Goal: Information Seeking & Learning: Learn about a topic

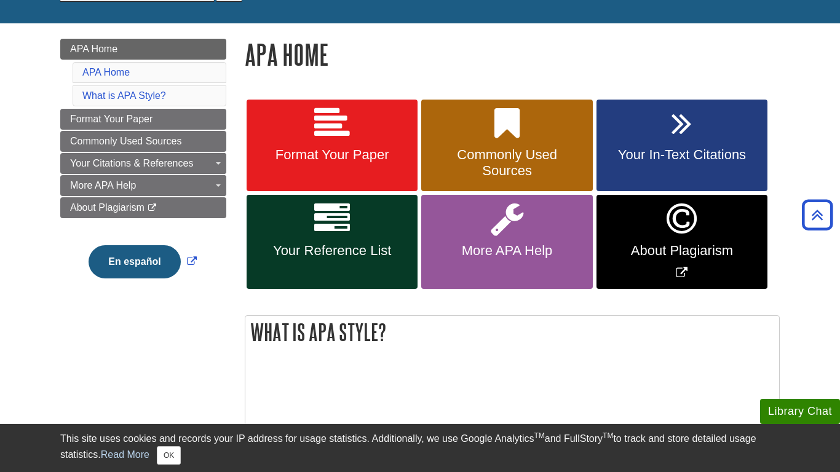
scroll to position [129, 0]
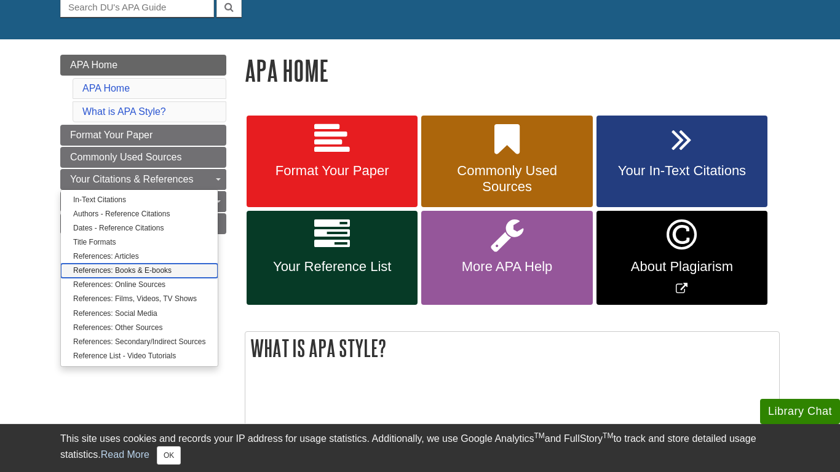
click at [118, 266] on link "References: Books & E-books" at bounding box center [139, 271] width 157 height 14
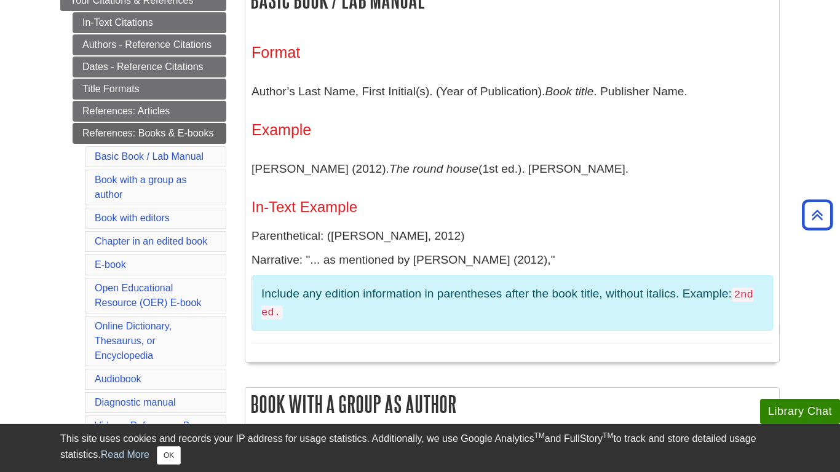
scroll to position [260, 0]
click at [147, 283] on link "Open Educational Resource (OER) E-book" at bounding box center [148, 295] width 106 height 25
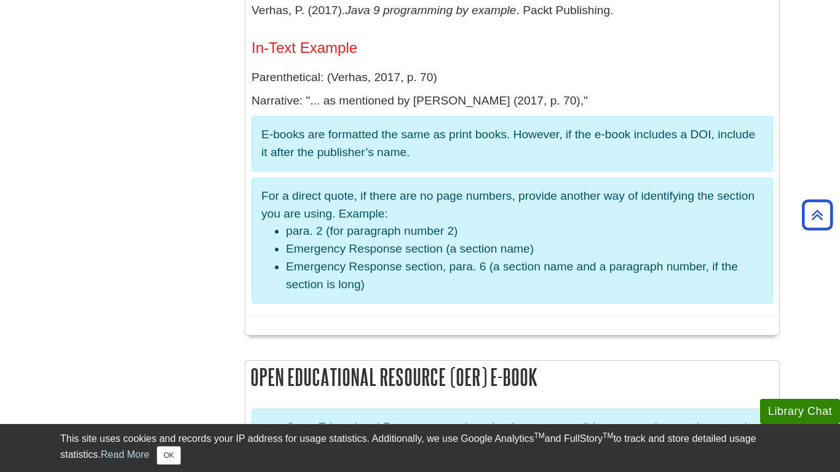
scroll to position [2188, 0]
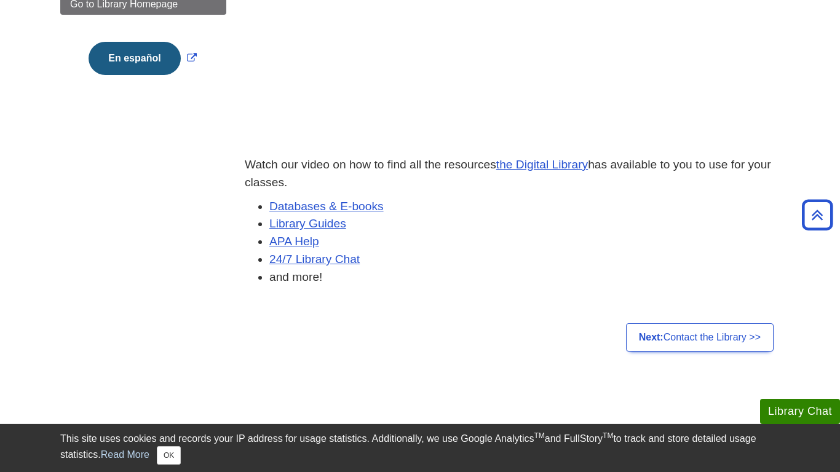
scroll to position [335, 0]
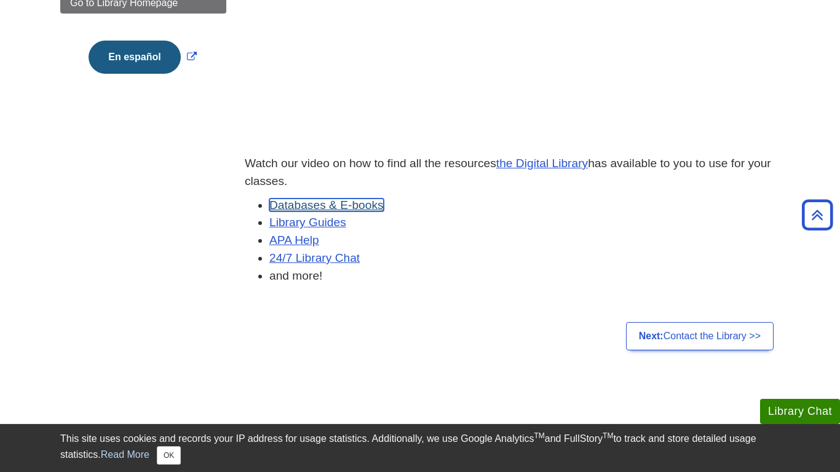
click at [342, 201] on link "Databases & E-books" at bounding box center [326, 205] width 114 height 13
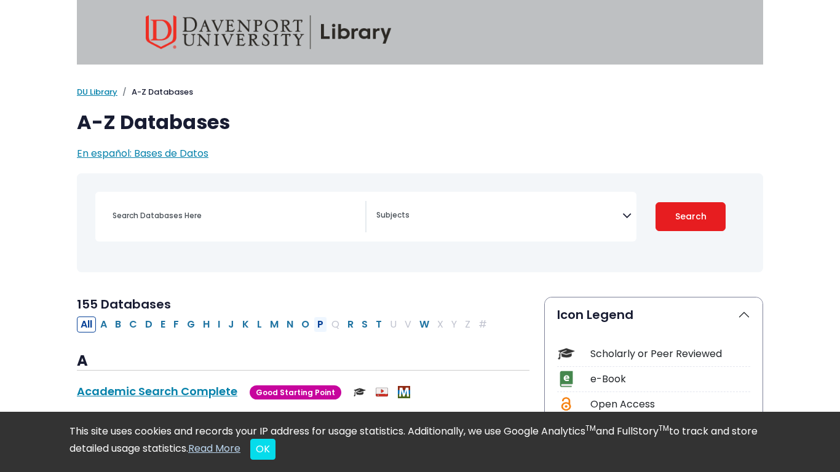
click at [319, 325] on button "P" at bounding box center [321, 325] width 14 height 16
select select "Database Subject Filter"
